Goal: Complete application form

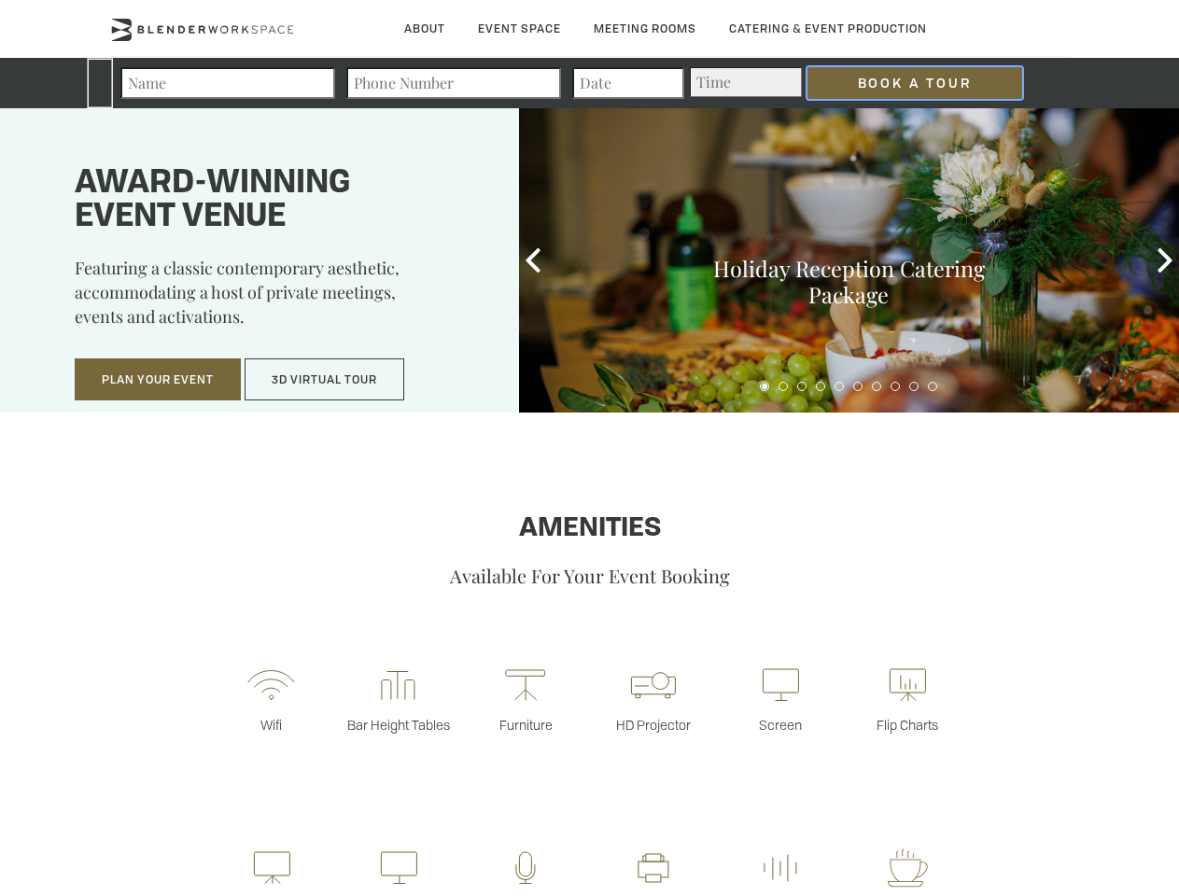
click at [900, 83] on input "Book a Tour" at bounding box center [914, 83] width 215 height 32
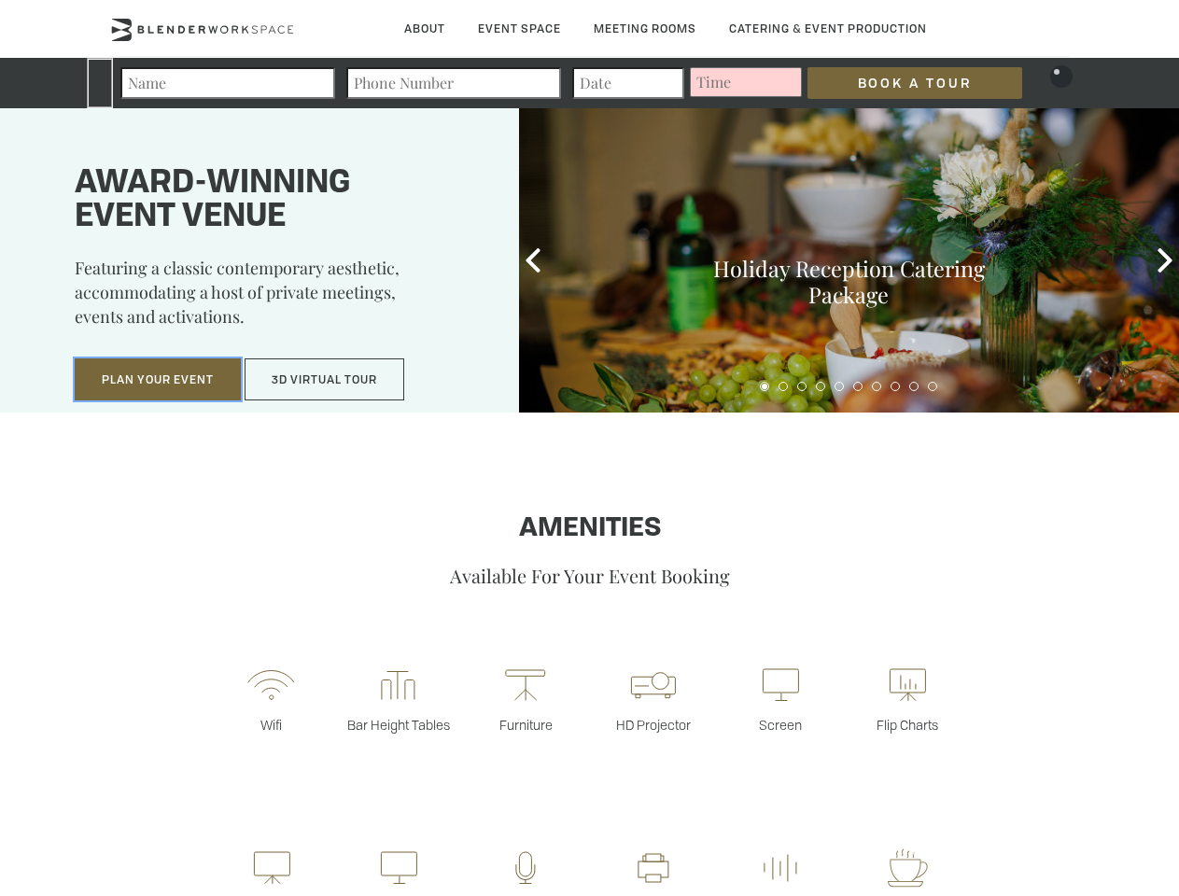
click at [158, 380] on button "Plan Your Event" at bounding box center [158, 379] width 166 height 43
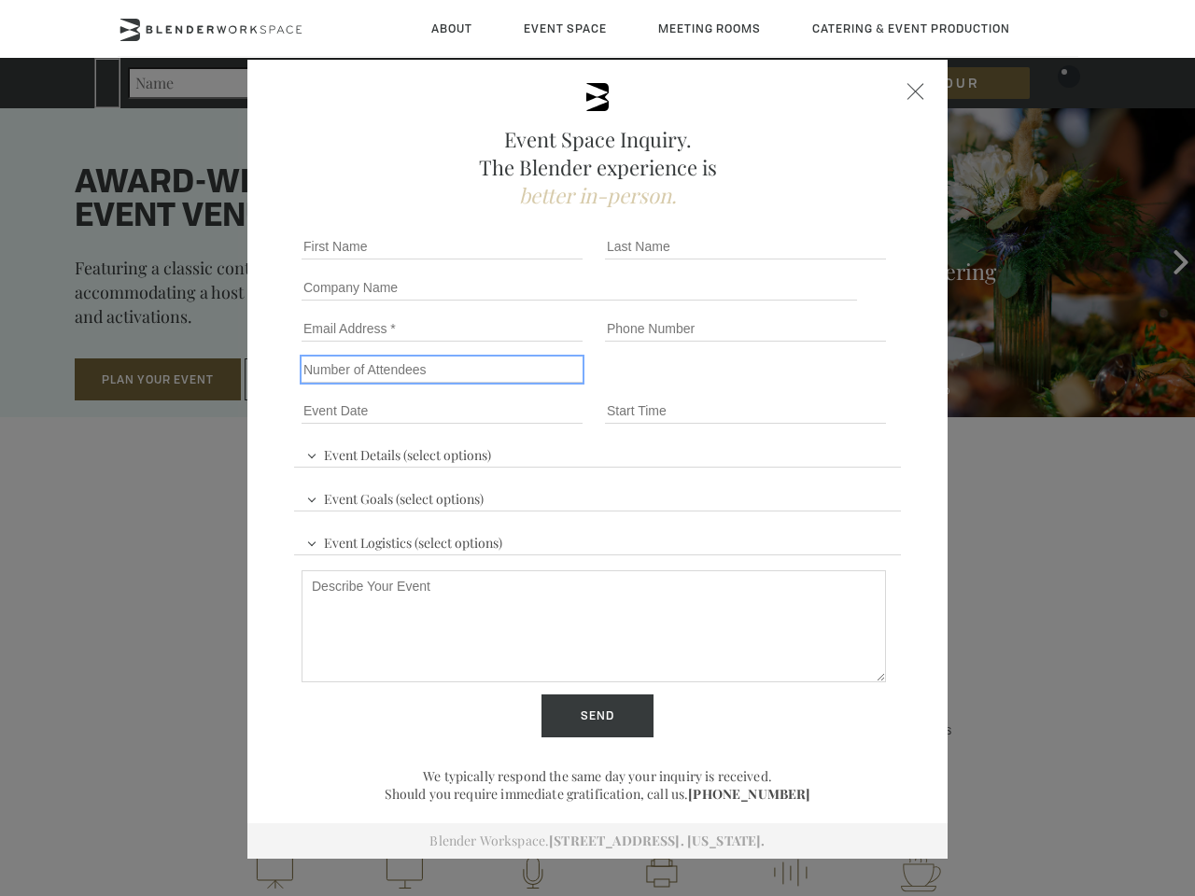
click at [325, 380] on input "Number of Attendees" at bounding box center [441, 369] width 281 height 26
click at [533, 260] on div "First name *" at bounding box center [445, 246] width 303 height 41
click at [1165, 260] on div "Event Space Inquiry. The Blender experience is better in-person. Event Details …" at bounding box center [597, 448] width 1195 height 896
click at [764, 386] on fieldset "Number of Attendees Budget Range" at bounding box center [597, 369] width 607 height 41
click at [783, 386] on fieldset "Number of Attendees Budget Range" at bounding box center [597, 369] width 607 height 41
